Goal: Use online tool/utility: Use online tool/utility

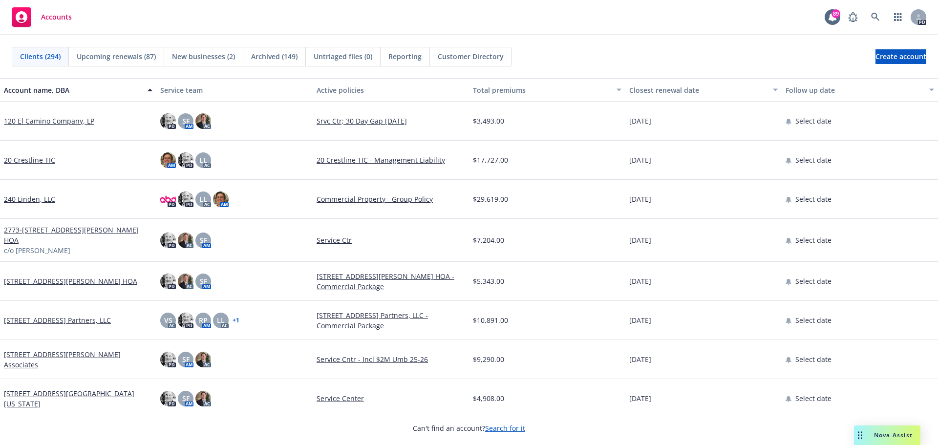
click at [871, 431] on div "Nova Assist" at bounding box center [894, 435] width 54 height 8
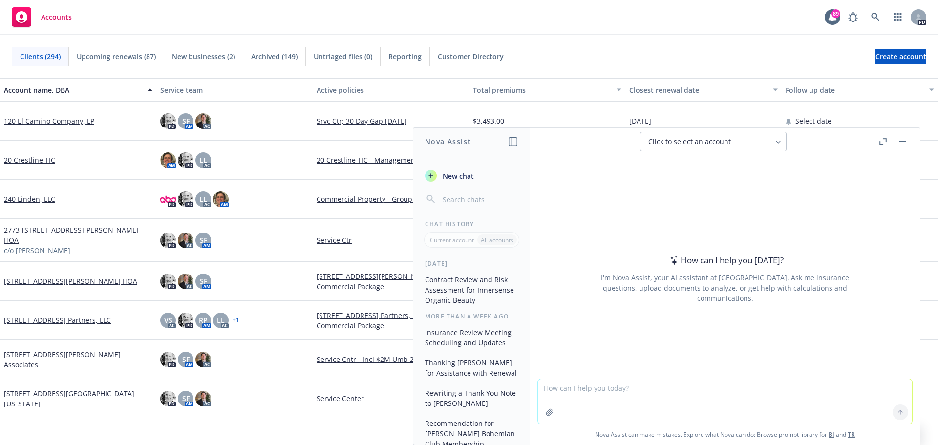
click at [545, 391] on textarea at bounding box center [725, 401] width 374 height 45
drag, startPoint x: 543, startPoint y: 403, endPoint x: 547, endPoint y: 398, distance: 5.9
click at [544, 401] on div at bounding box center [549, 412] width 23 height 23
click at [549, 394] on textarea "rewrite this few sentences" at bounding box center [725, 401] width 374 height 46
click at [627, 387] on textarea "rewrite this few sentences" at bounding box center [725, 401] width 374 height 46
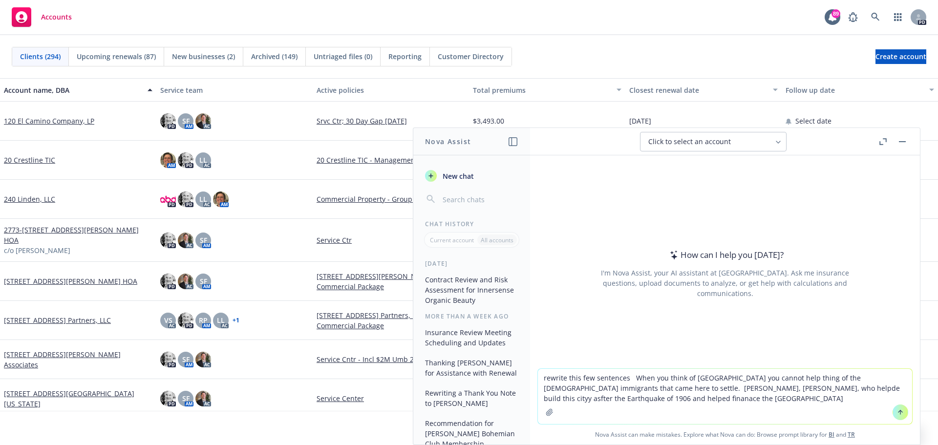
type textarea "rewrite this few sentences When you think of [GEOGRAPHIC_DATA] you cannot help …"
click at [897, 409] on icon at bounding box center [900, 412] width 7 height 7
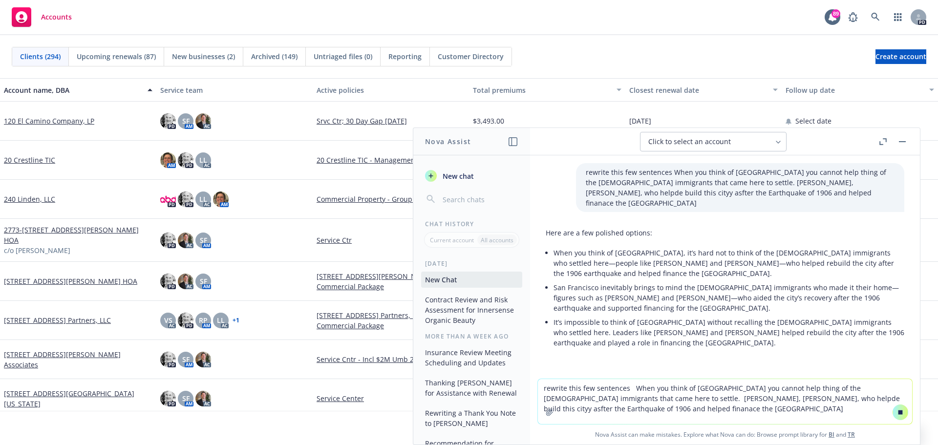
scroll to position [6, 0]
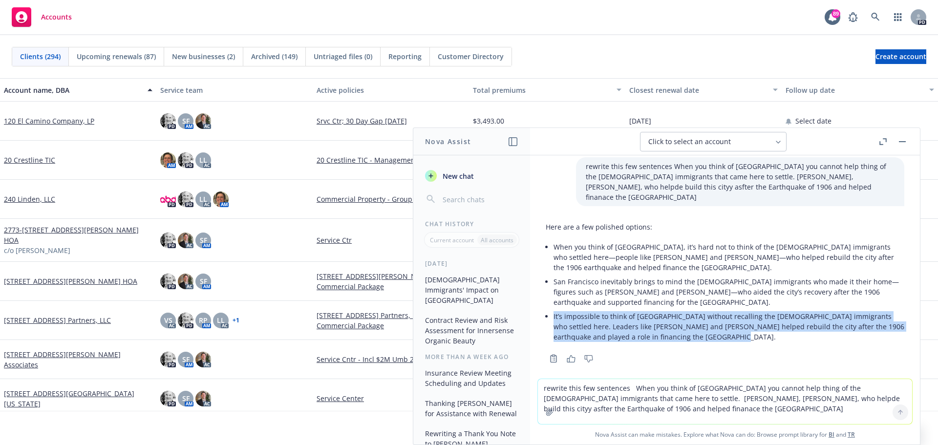
drag, startPoint x: 549, startPoint y: 303, endPoint x: 684, endPoint y: 329, distance: 137.4
click at [684, 329] on div "Here are a few polished options: When you think of [GEOGRAPHIC_DATA], it’s hard…" at bounding box center [725, 283] width 359 height 130
copy p "It’s impossible to think of [GEOGRAPHIC_DATA] without recalling the [DEMOGRAPHI…"
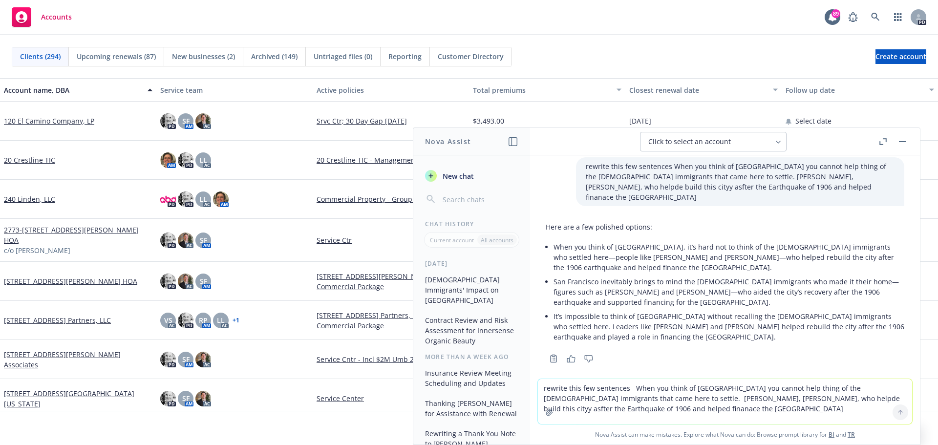
drag, startPoint x: 780, startPoint y: 347, endPoint x: 774, endPoint y: 345, distance: 6.4
click at [777, 352] on div "Copy to clipboard Thumbs up Thumbs down" at bounding box center [725, 359] width 359 height 14
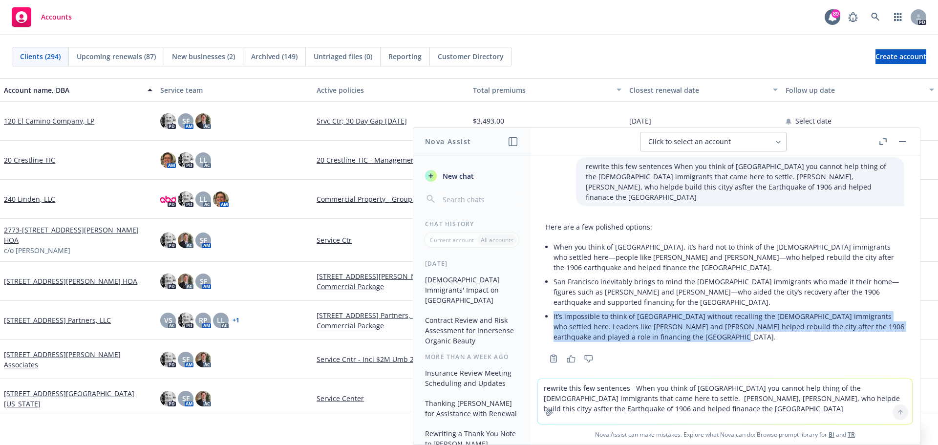
drag, startPoint x: 552, startPoint y: 303, endPoint x: 702, endPoint y: 327, distance: 152.4
click at [702, 327] on div "Here are a few polished options: When you think of [GEOGRAPHIC_DATA], it’s hard…" at bounding box center [725, 283] width 359 height 130
copy p "It’s impossible to think of [GEOGRAPHIC_DATA] without recalling the [DEMOGRAPHI…"
